Goal: Check status: Check status

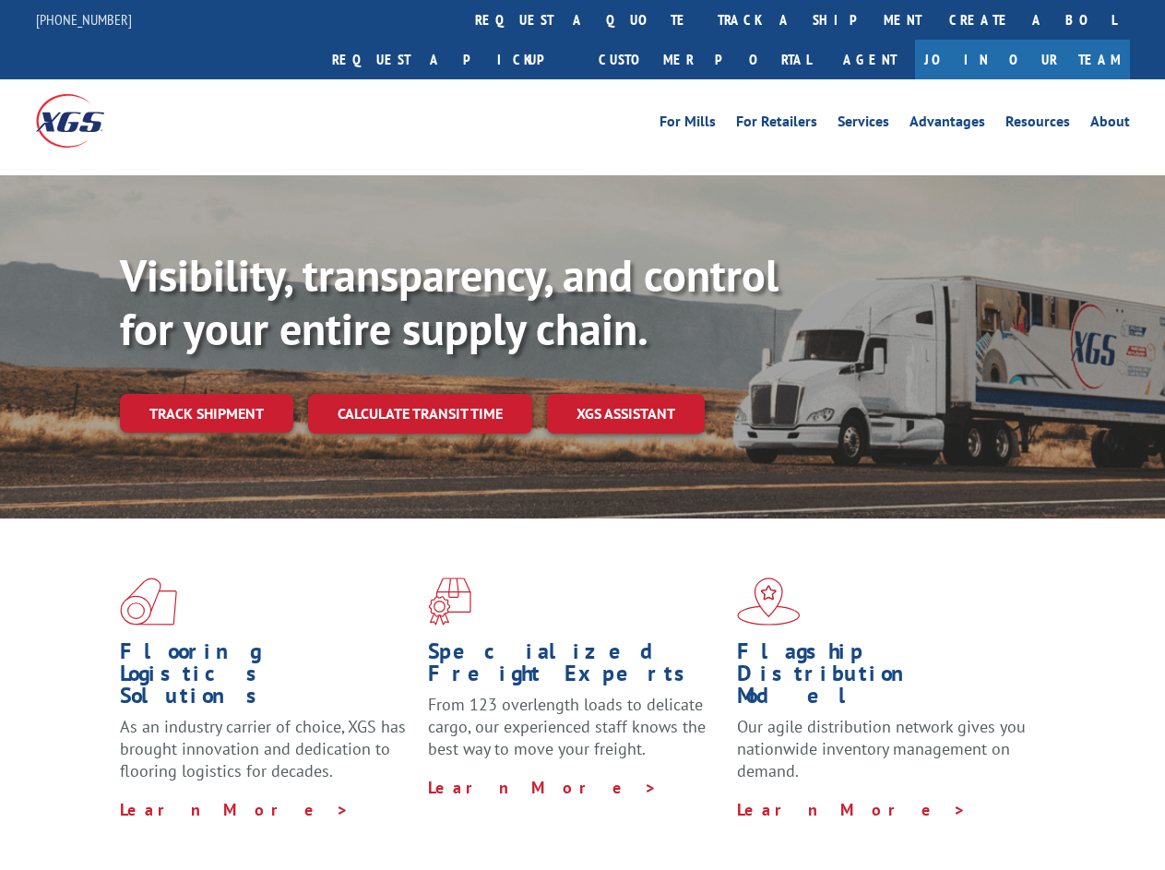
click at [582, 434] on div "Visibility, transparency, and control for your entire supply chain. Track shipm…" at bounding box center [642, 377] width 1045 height 257
click at [704, 19] on link "track a shipment" at bounding box center [820, 20] width 232 height 40
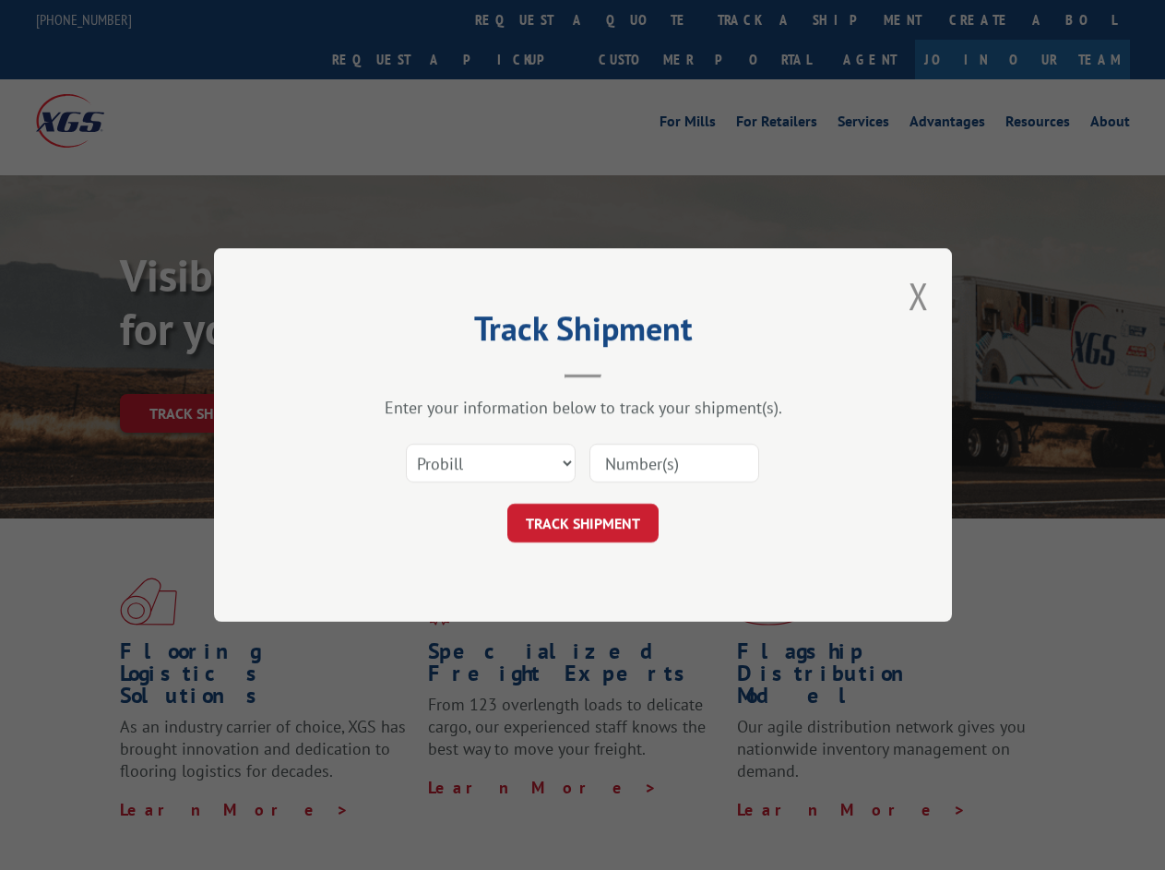
click at [644, 19] on div "Track Shipment Enter your information below to track your shipment(s). Select c…" at bounding box center [582, 435] width 1165 height 870
click at [759, 19] on div "Track Shipment Enter your information below to track your shipment(s). Select c…" at bounding box center [582, 435] width 1165 height 870
click at [206, 373] on div "Track Shipment Enter your information below to track your shipment(s). Select c…" at bounding box center [582, 435] width 1165 height 870
click at [419, 373] on header "Track Shipment" at bounding box center [582, 346] width 553 height 63
click at [626, 373] on header "Track Shipment" at bounding box center [582, 346] width 553 height 63
